Goal: Task Accomplishment & Management: Use online tool/utility

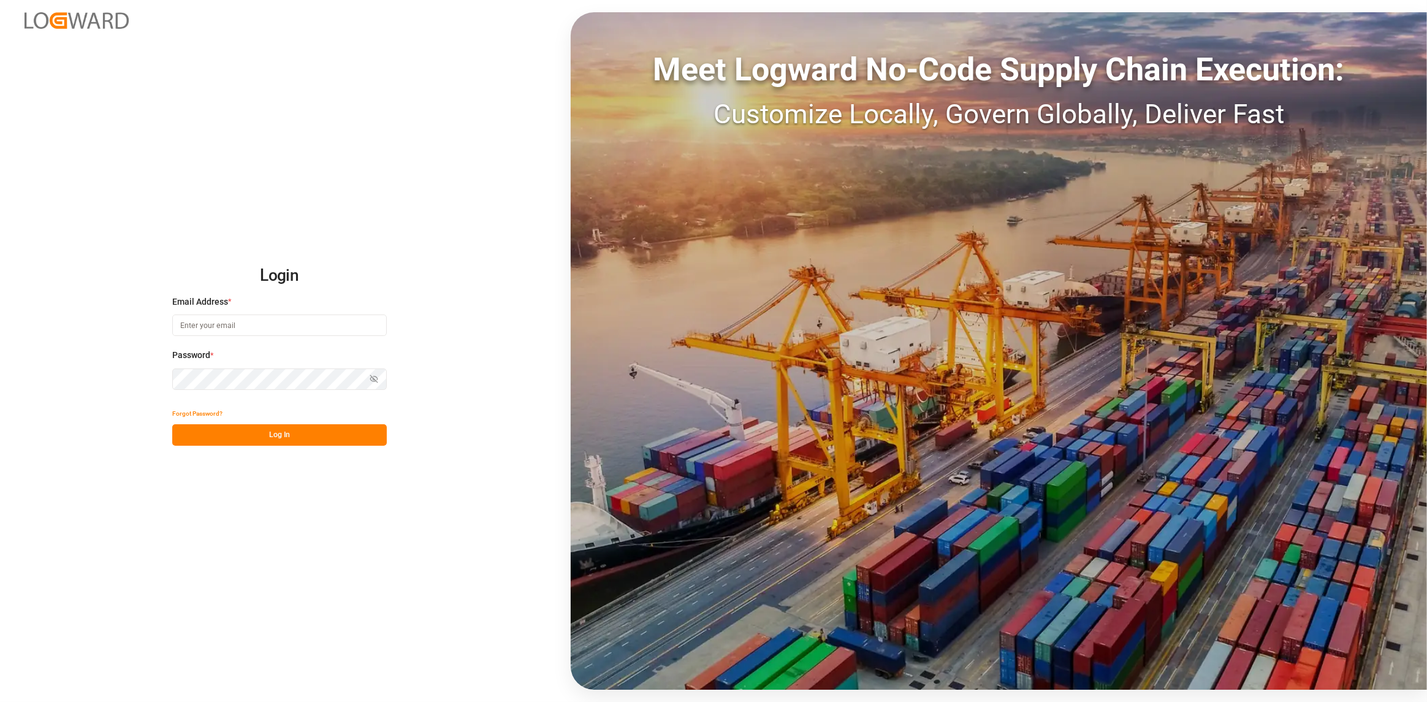
click at [245, 324] on input at bounding box center [279, 325] width 215 height 21
type input "[PERSON_NAME][EMAIL_ADDRESS][DOMAIN_NAME]"
click at [278, 439] on button "Log In" at bounding box center [279, 434] width 215 height 21
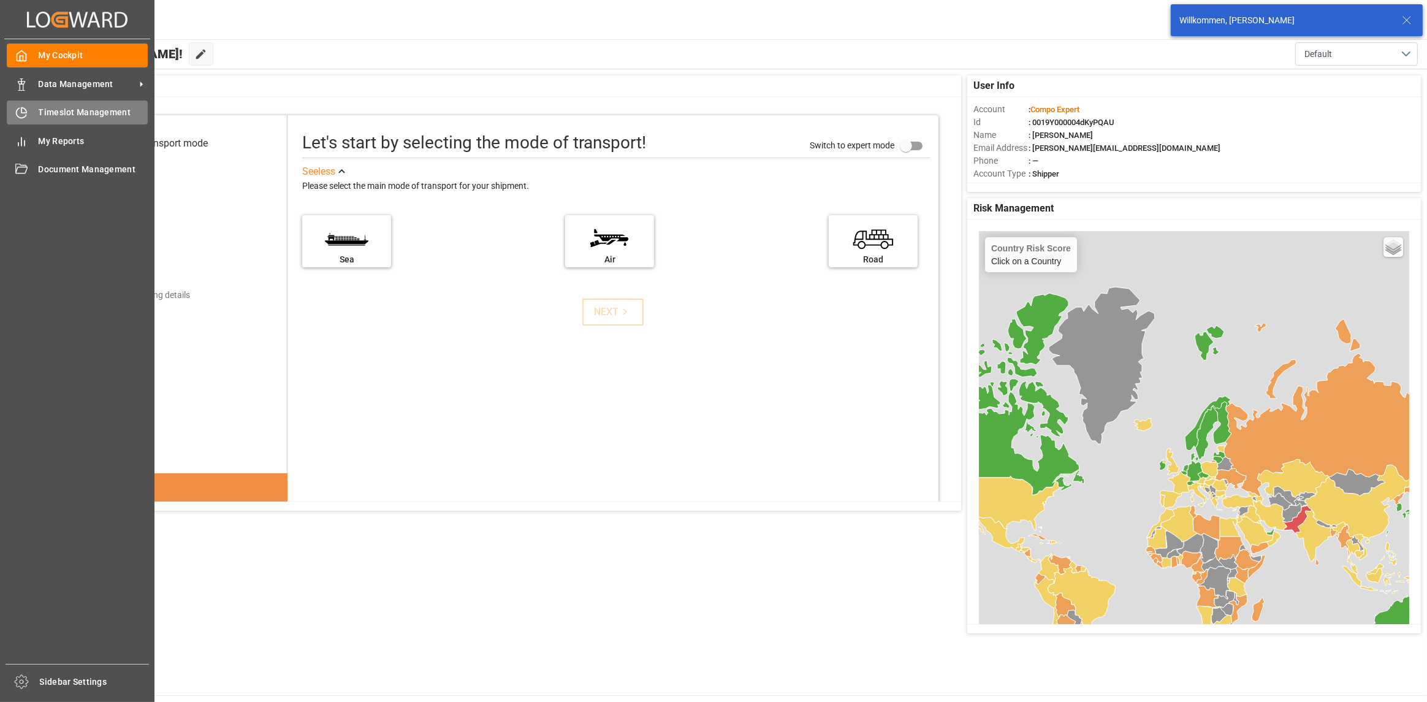
click at [13, 122] on div "Timeslot Management Timeslot Management" at bounding box center [77, 113] width 141 height 24
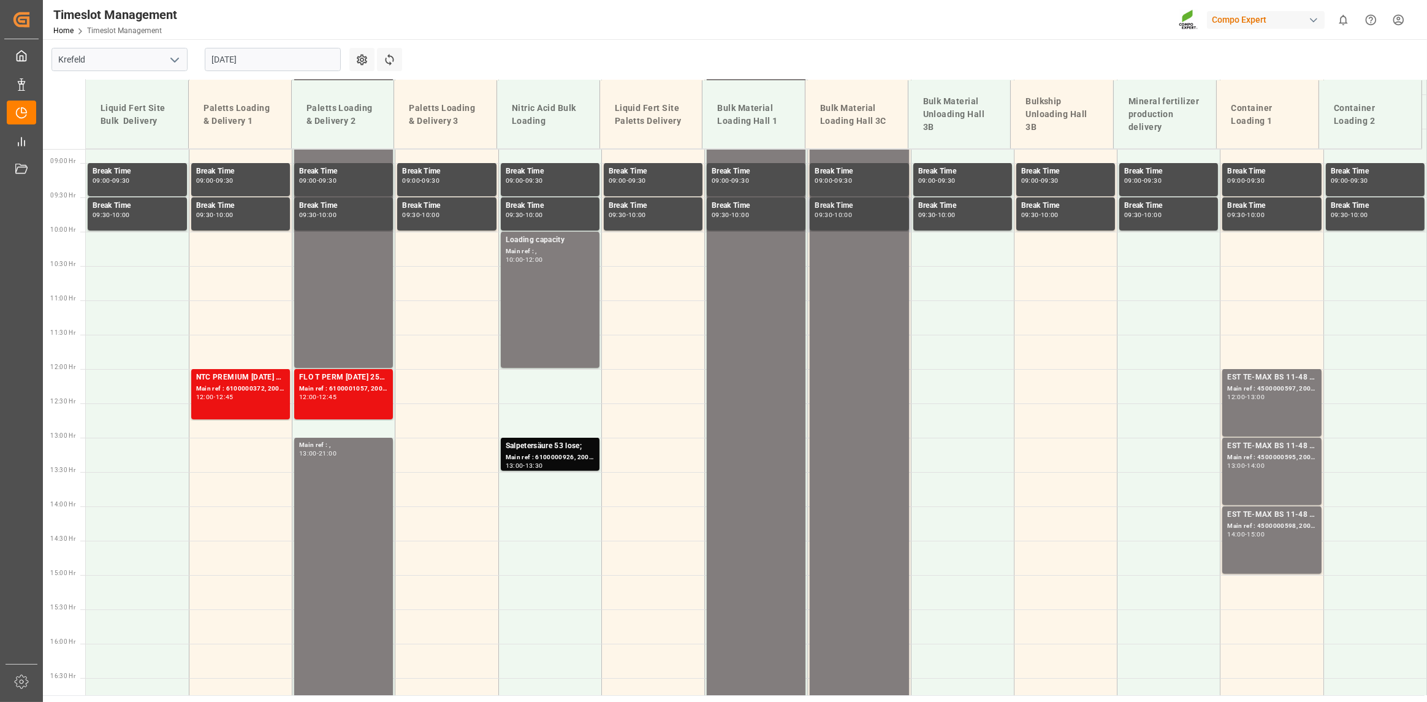
scroll to position [297, 0]
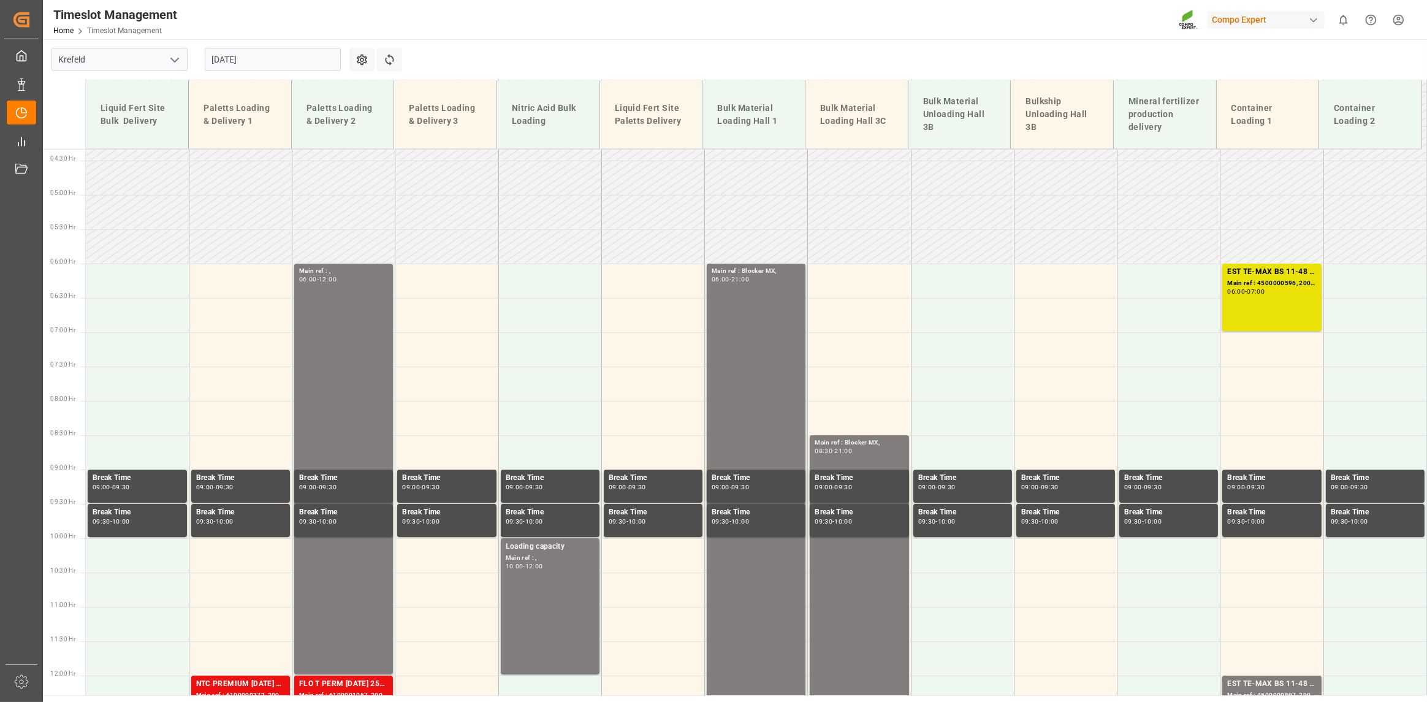
click at [306, 56] on input "[DATE]" at bounding box center [273, 59] width 136 height 23
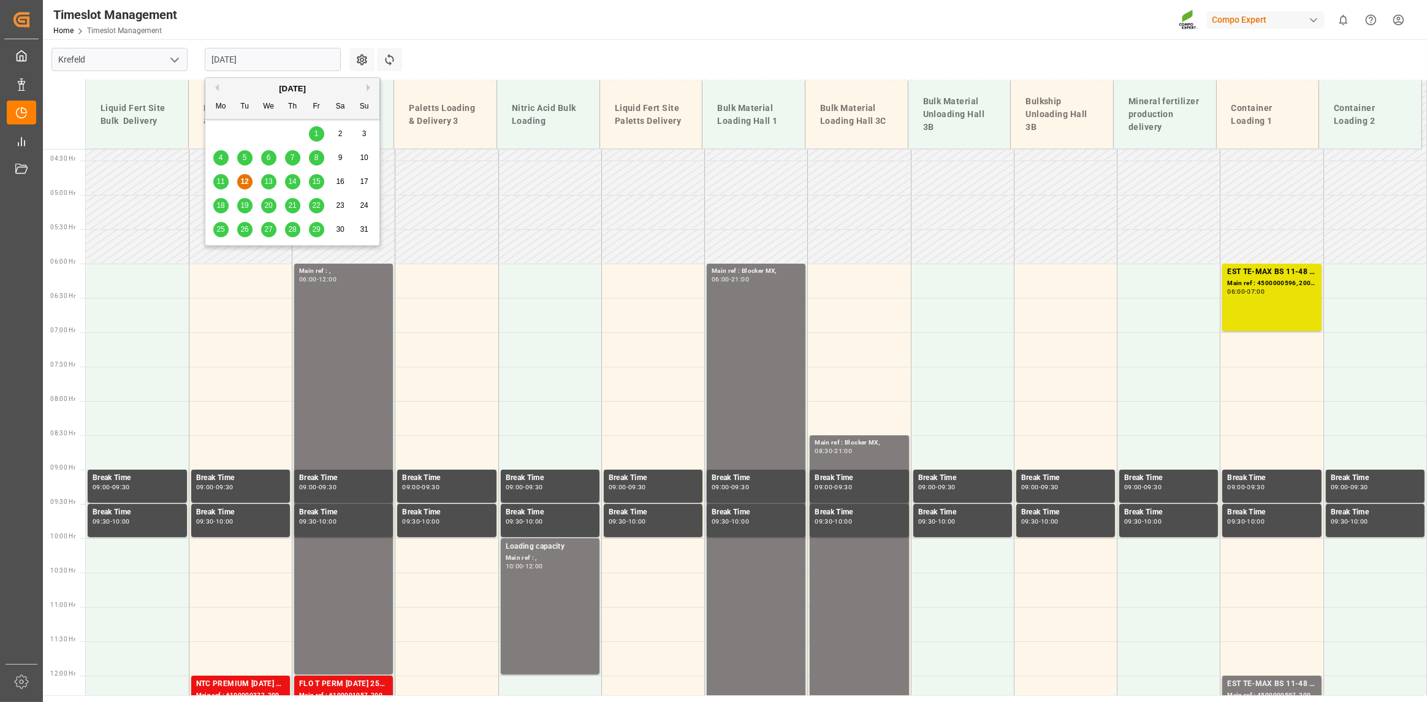
click at [292, 186] on div "14" at bounding box center [292, 182] width 15 height 15
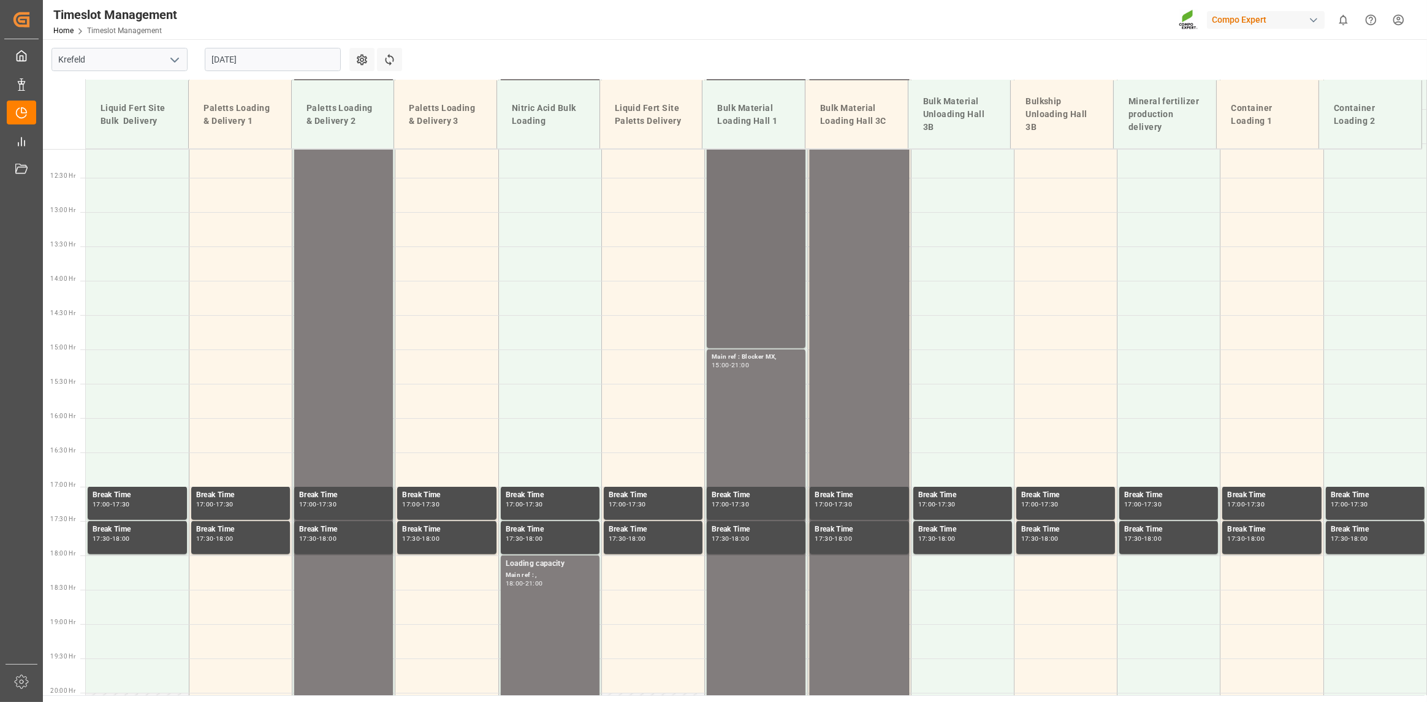
scroll to position [849, 0]
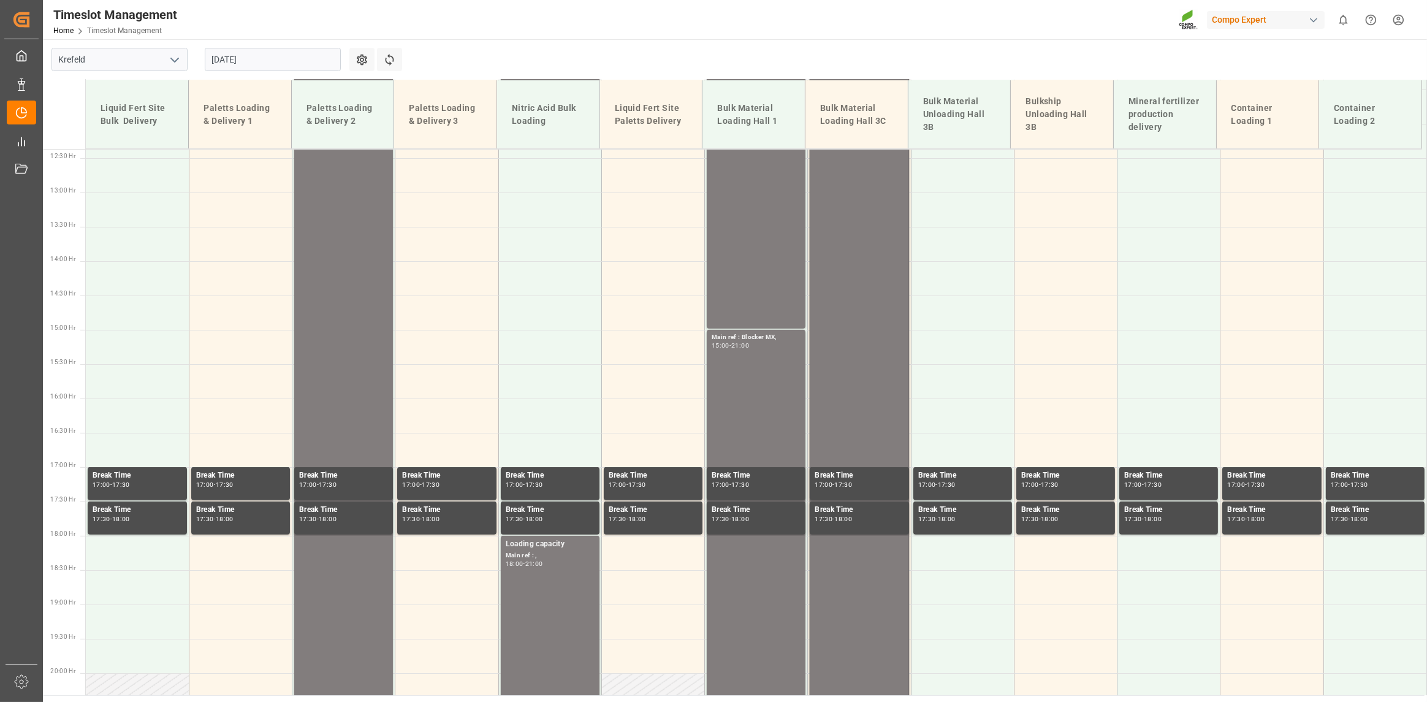
click at [247, 59] on input "[DATE]" at bounding box center [273, 59] width 136 height 23
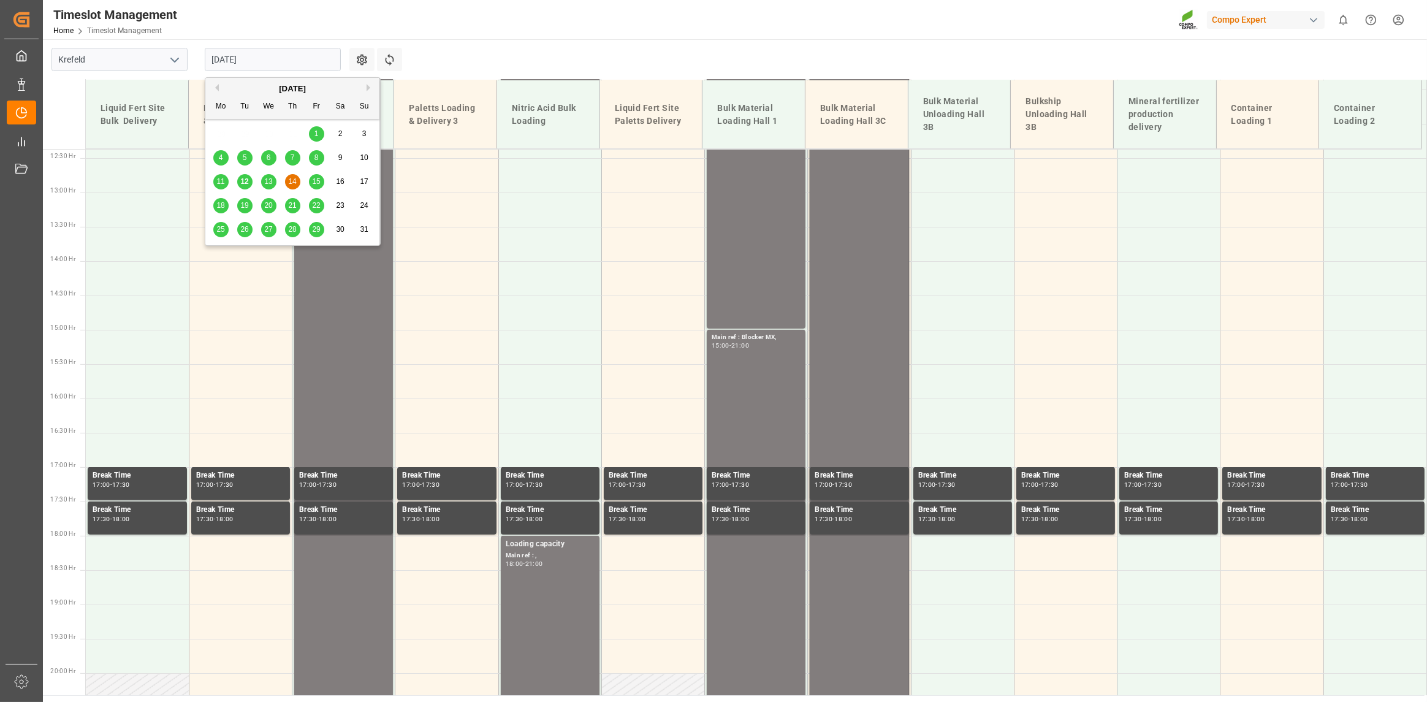
click at [311, 183] on div "15" at bounding box center [316, 182] width 15 height 15
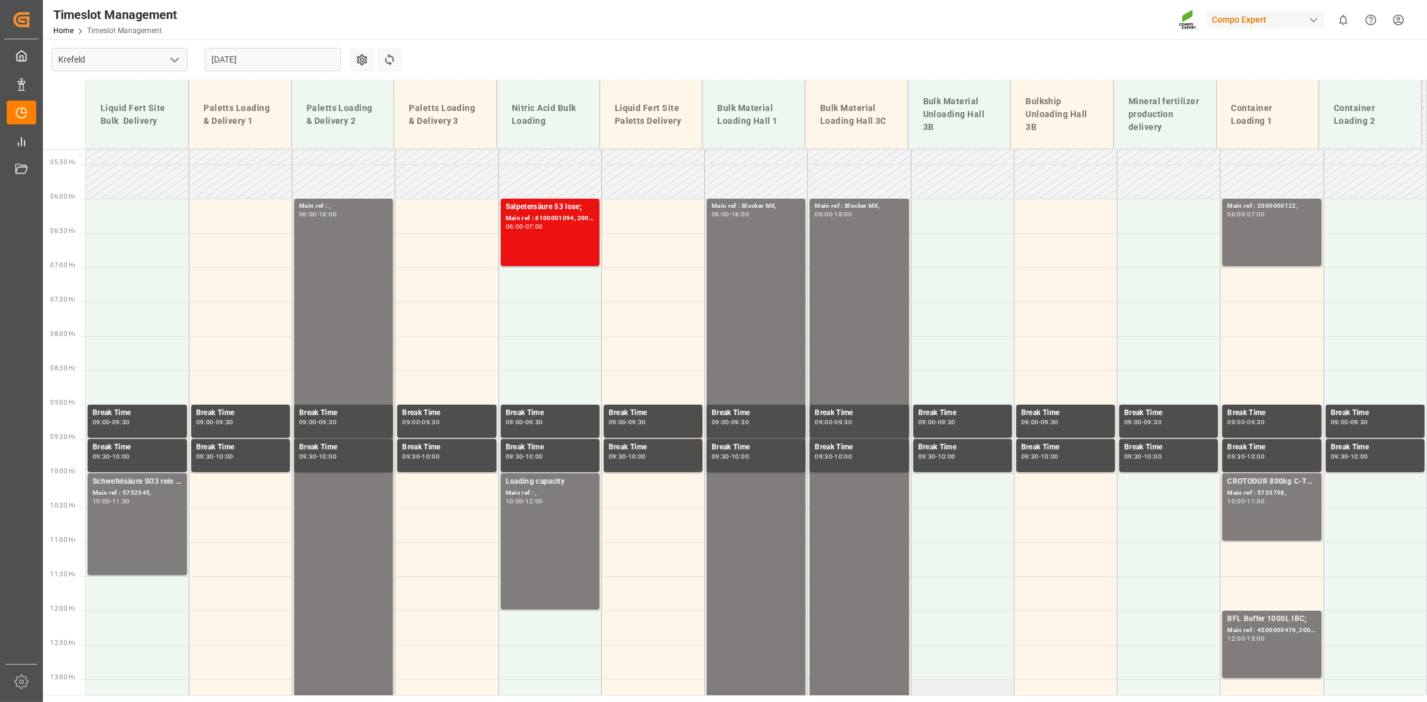
scroll to position [359, 0]
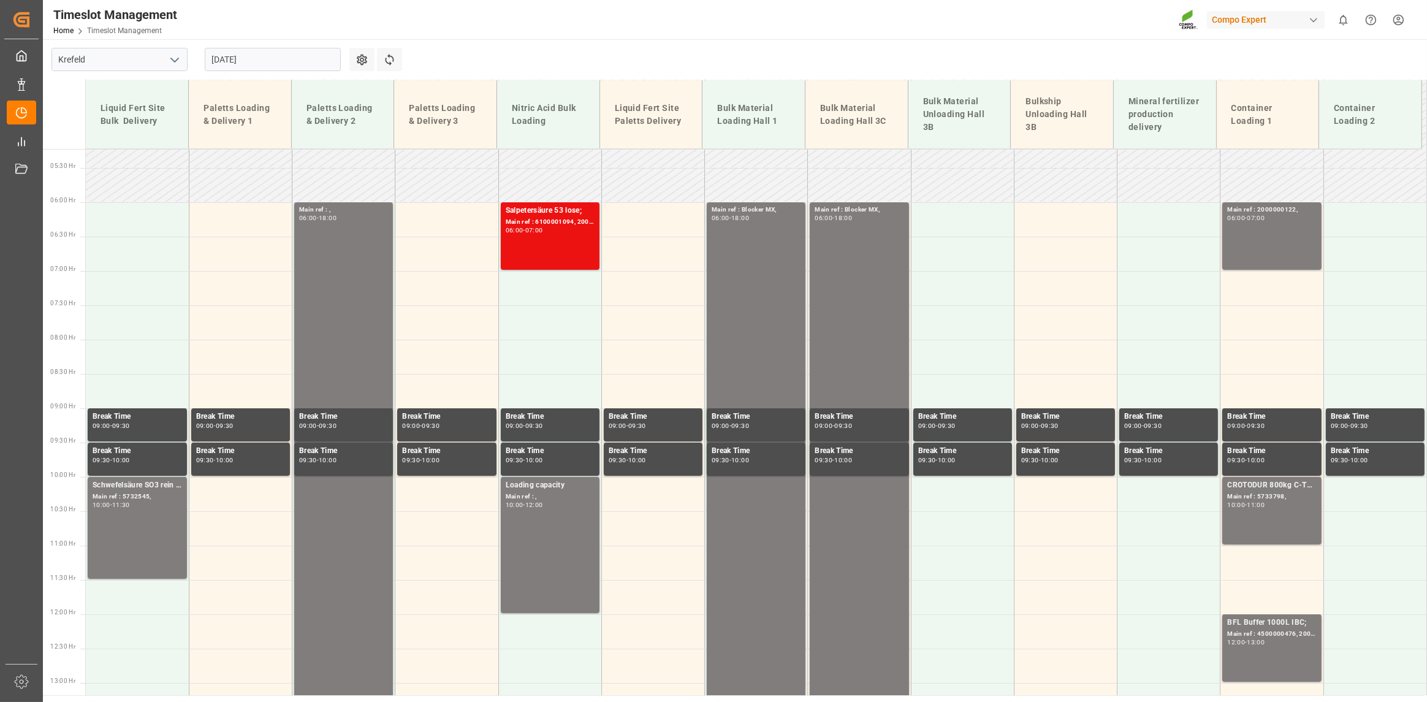
click at [285, 58] on input "[DATE]" at bounding box center [273, 59] width 136 height 23
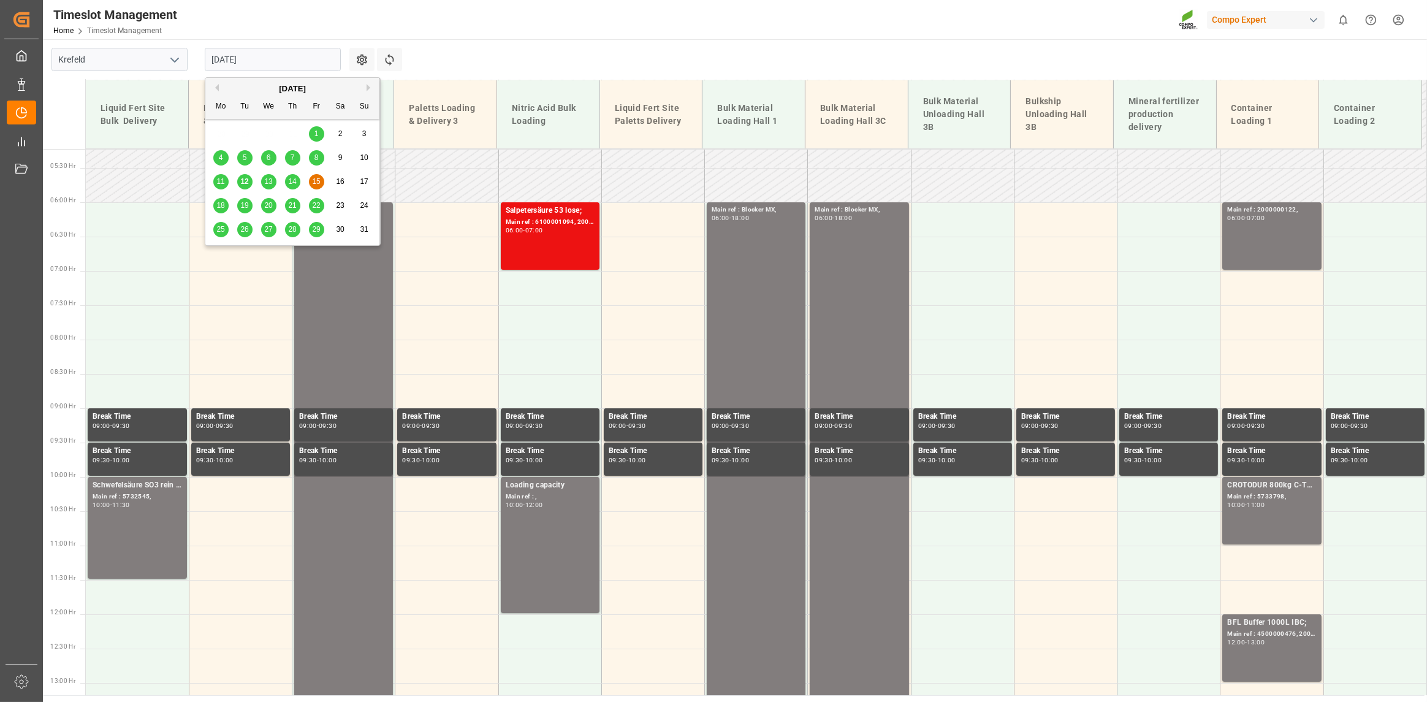
click at [227, 207] on div "18" at bounding box center [220, 206] width 15 height 15
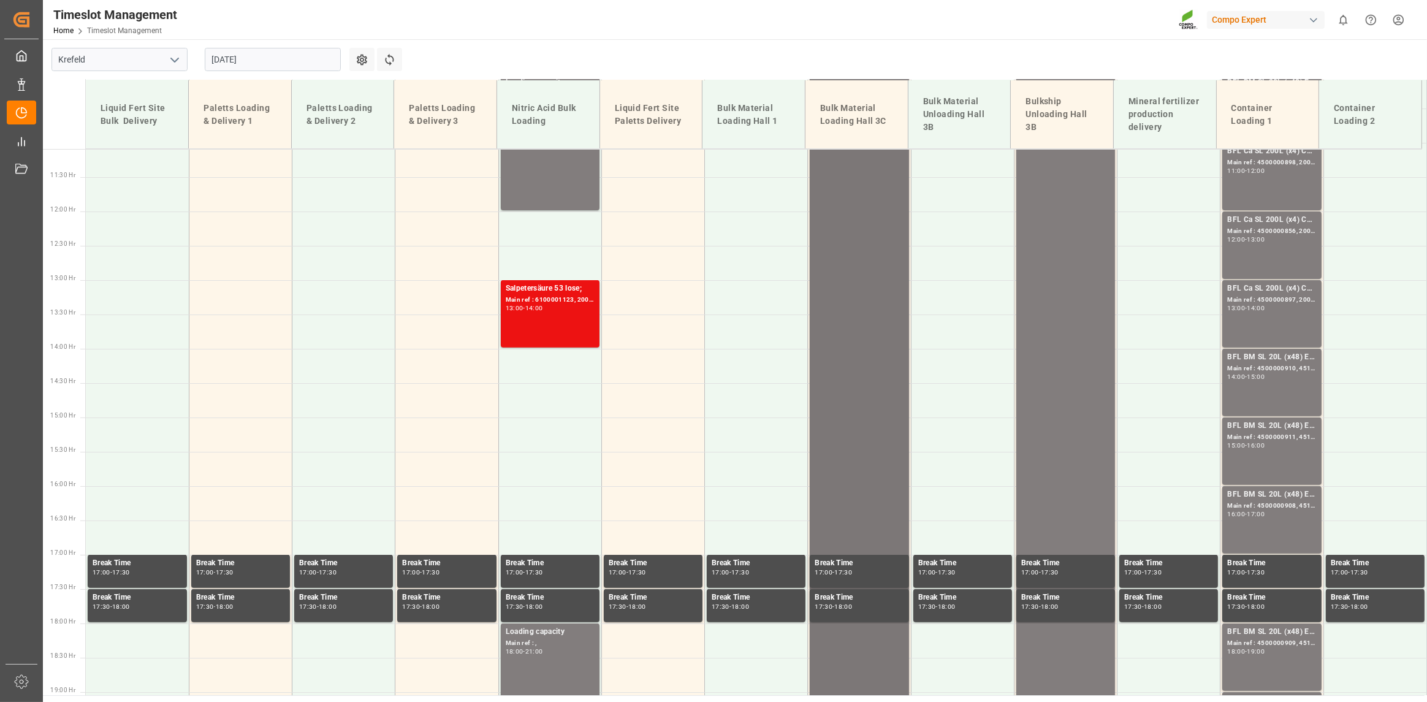
scroll to position [481, 0]
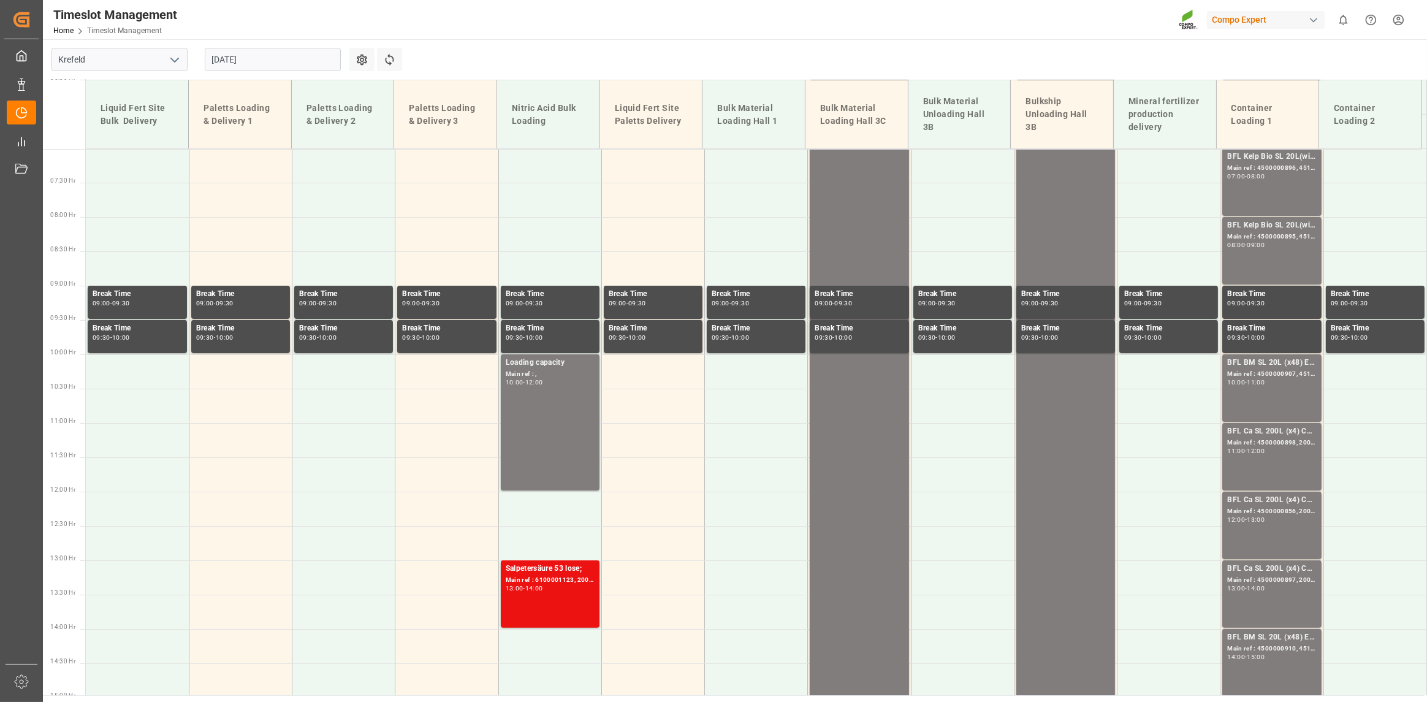
click at [273, 48] on input "[DATE]" at bounding box center [273, 59] width 136 height 23
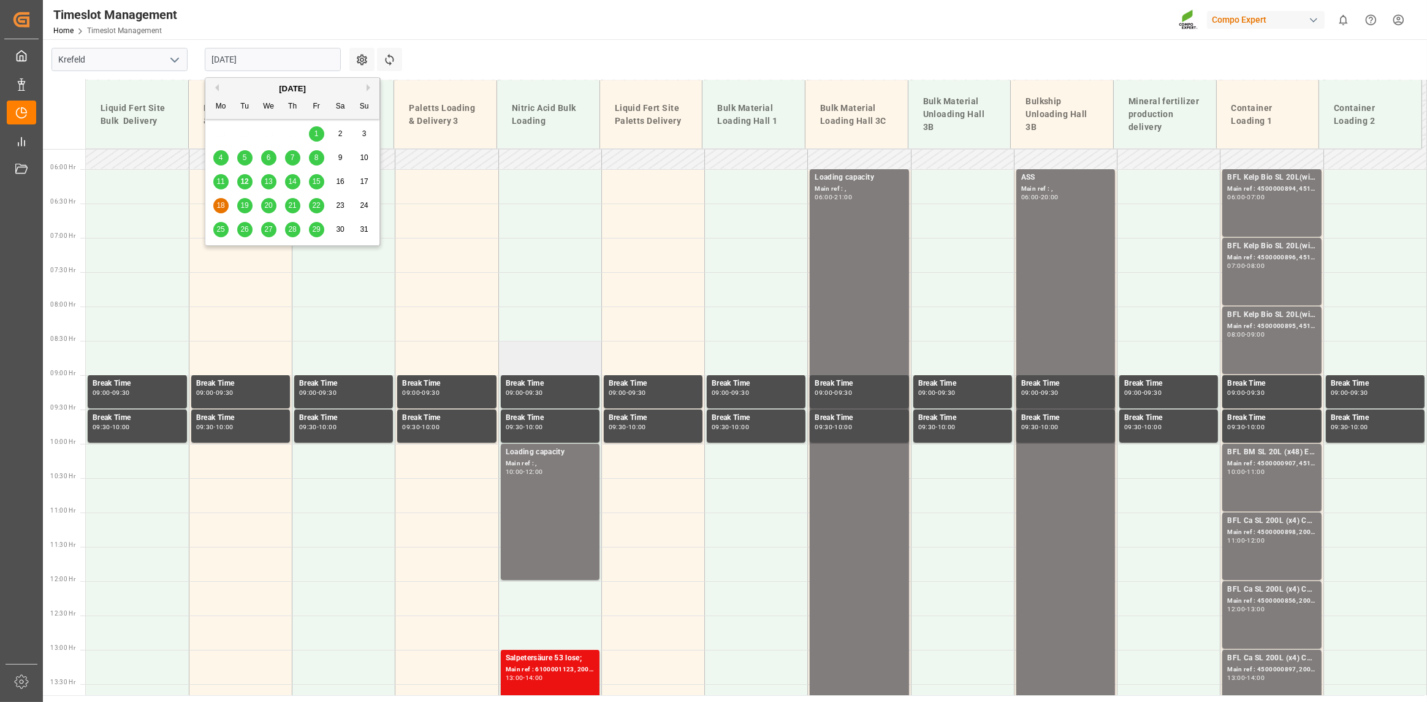
scroll to position [297, 0]
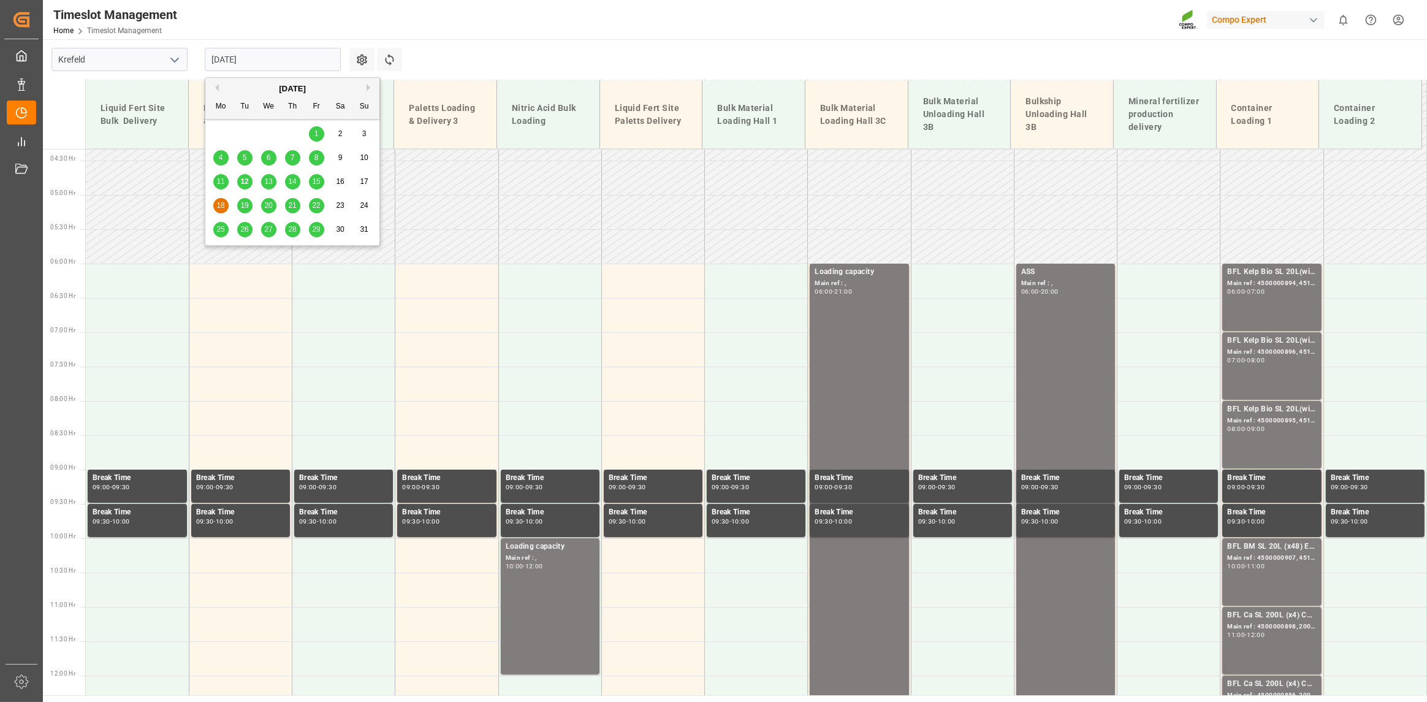
click at [553, 39] on div "Timeslot Management Home Timeslot Management Compo Expert 0 Notifications Only …" at bounding box center [730, 19] width 1393 height 39
